Goal: Task Accomplishment & Management: Manage account settings

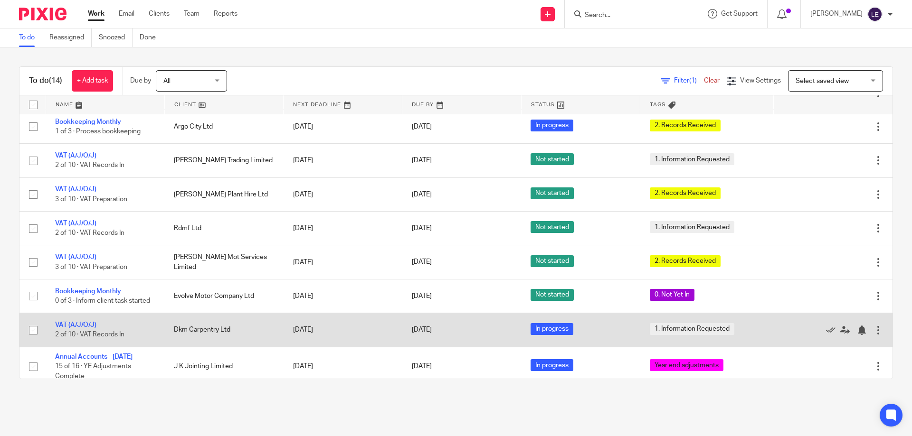
scroll to position [231, 0]
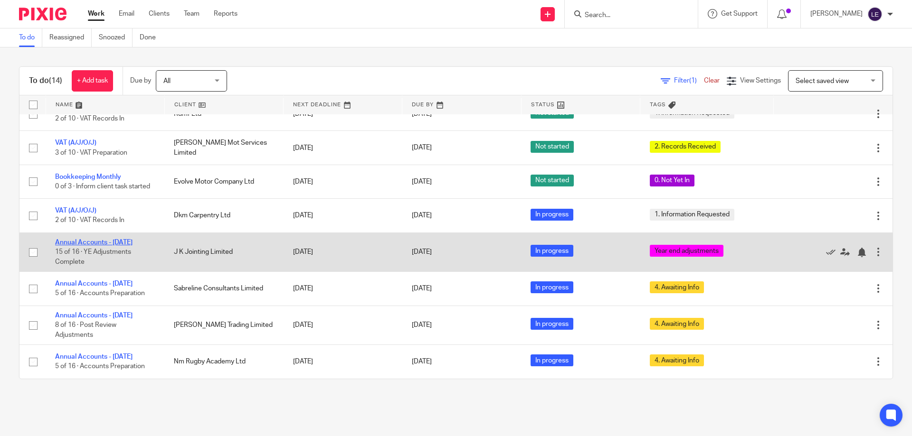
click at [99, 243] on link "Annual Accounts - [DATE]" at bounding box center [93, 242] width 77 height 7
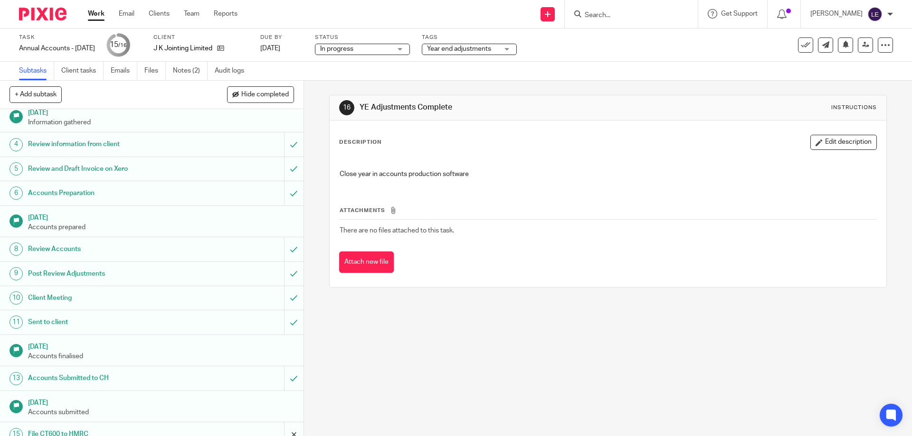
scroll to position [92, 0]
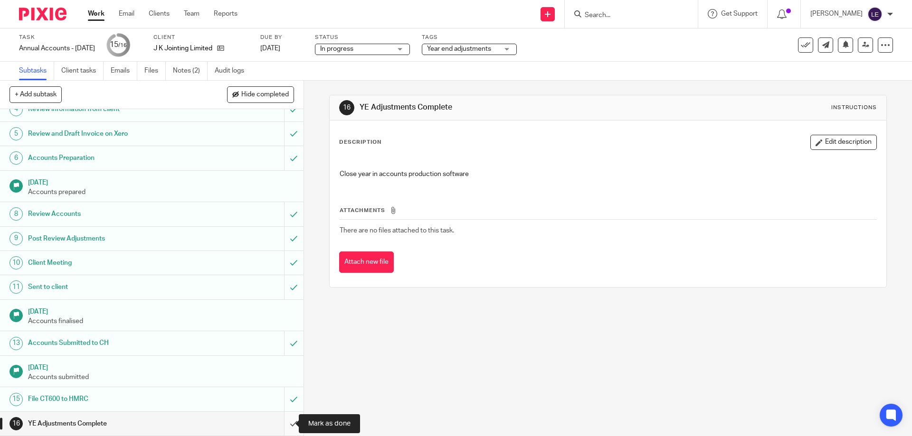
click at [278, 424] on input "submit" at bounding box center [151, 424] width 303 height 24
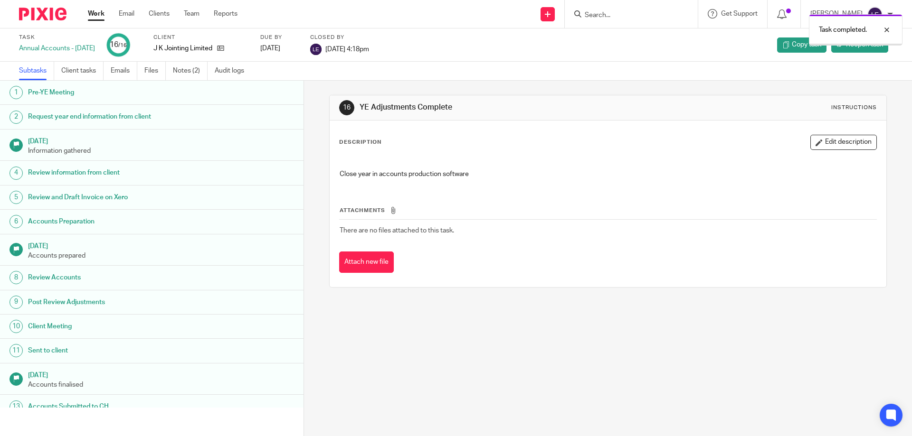
click at [95, 15] on link "Work" at bounding box center [96, 13] width 17 height 9
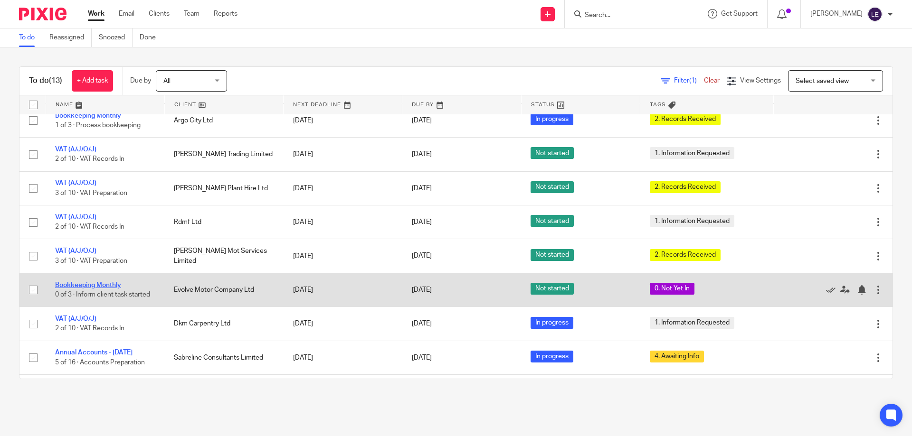
scroll to position [97, 0]
